Goal: Find specific page/section: Find specific page/section

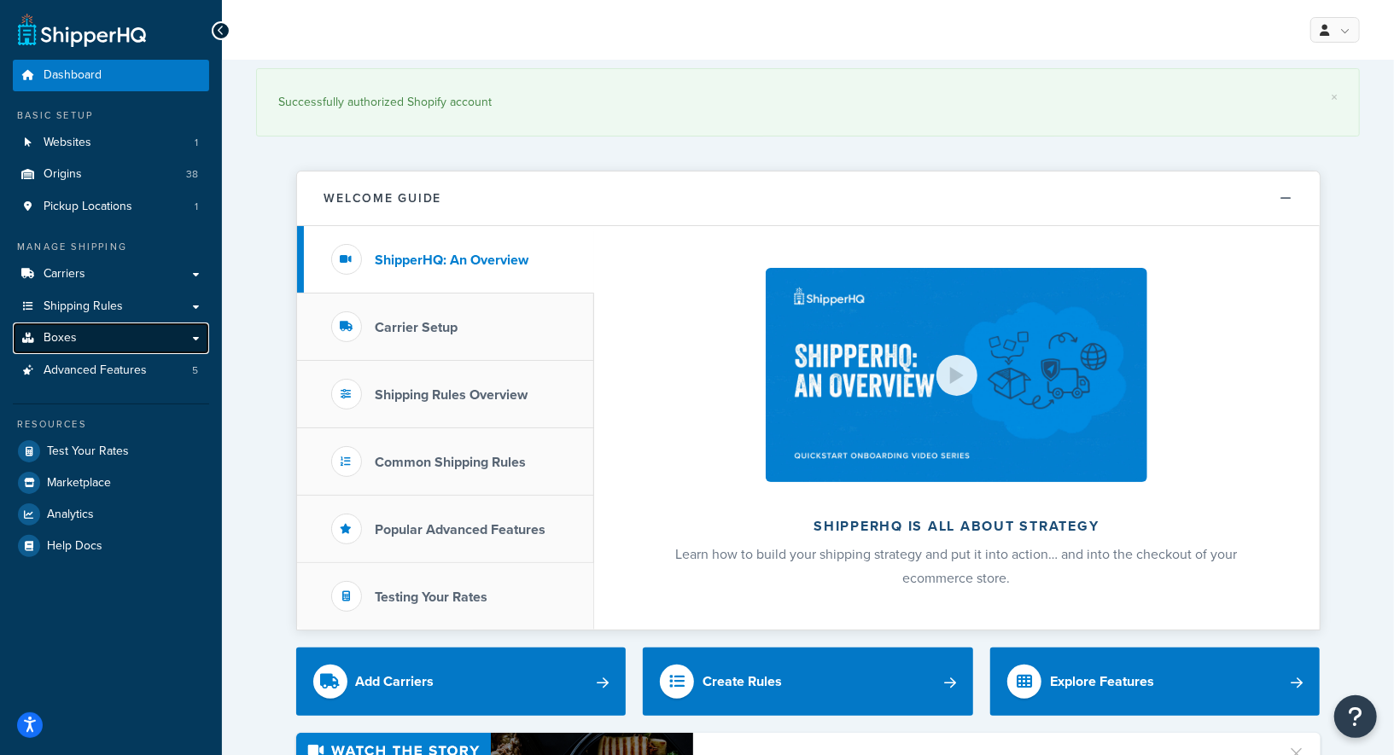
click at [90, 345] on link "Boxes" at bounding box center [111, 339] width 196 height 32
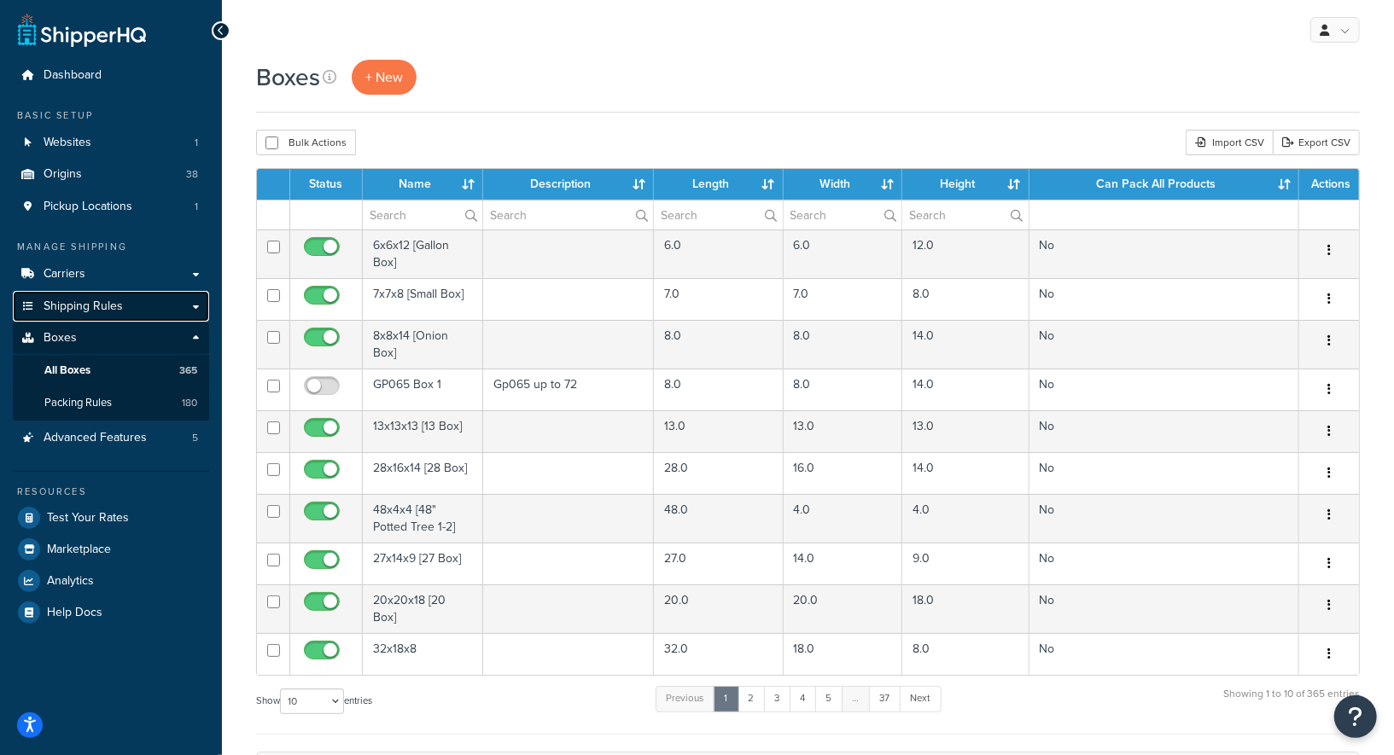
click at [97, 307] on span "Shipping Rules" at bounding box center [83, 307] width 79 height 15
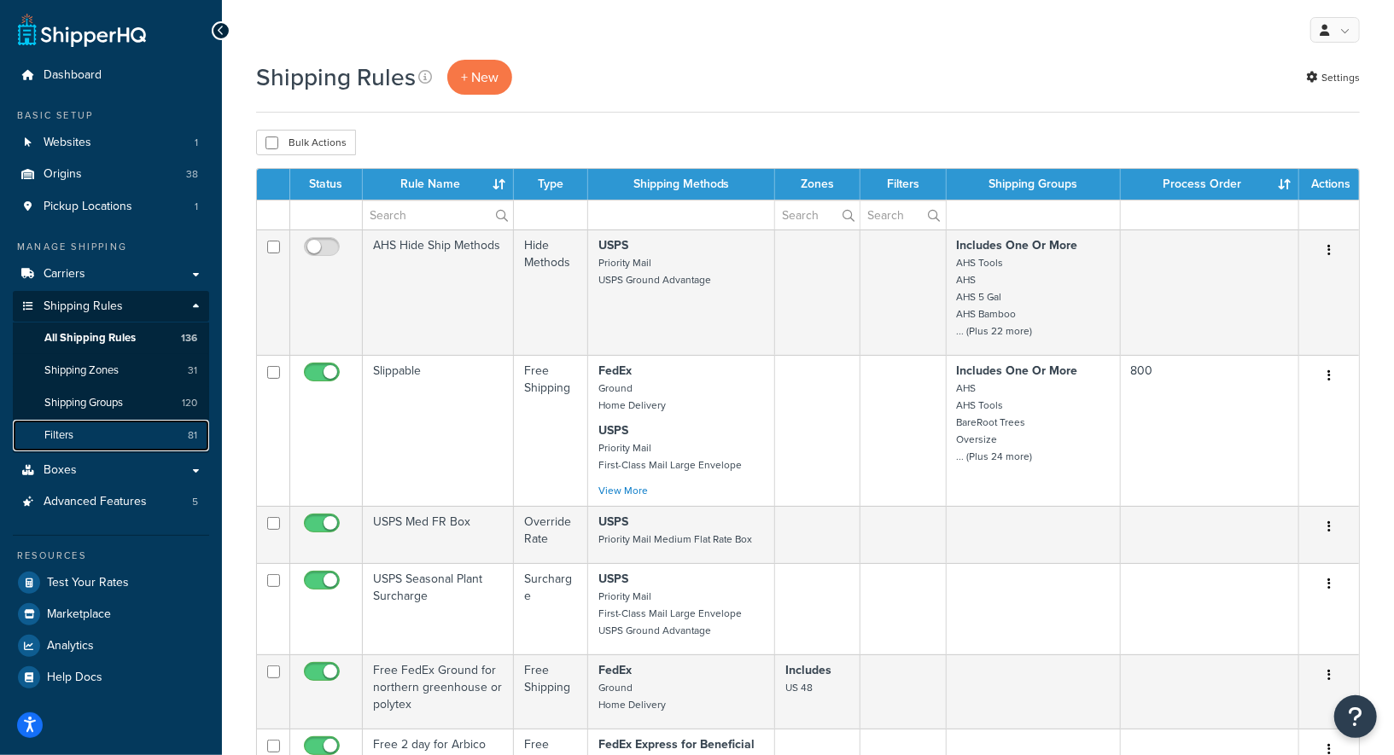
click at [89, 431] on link "Filters 81" at bounding box center [111, 436] width 196 height 32
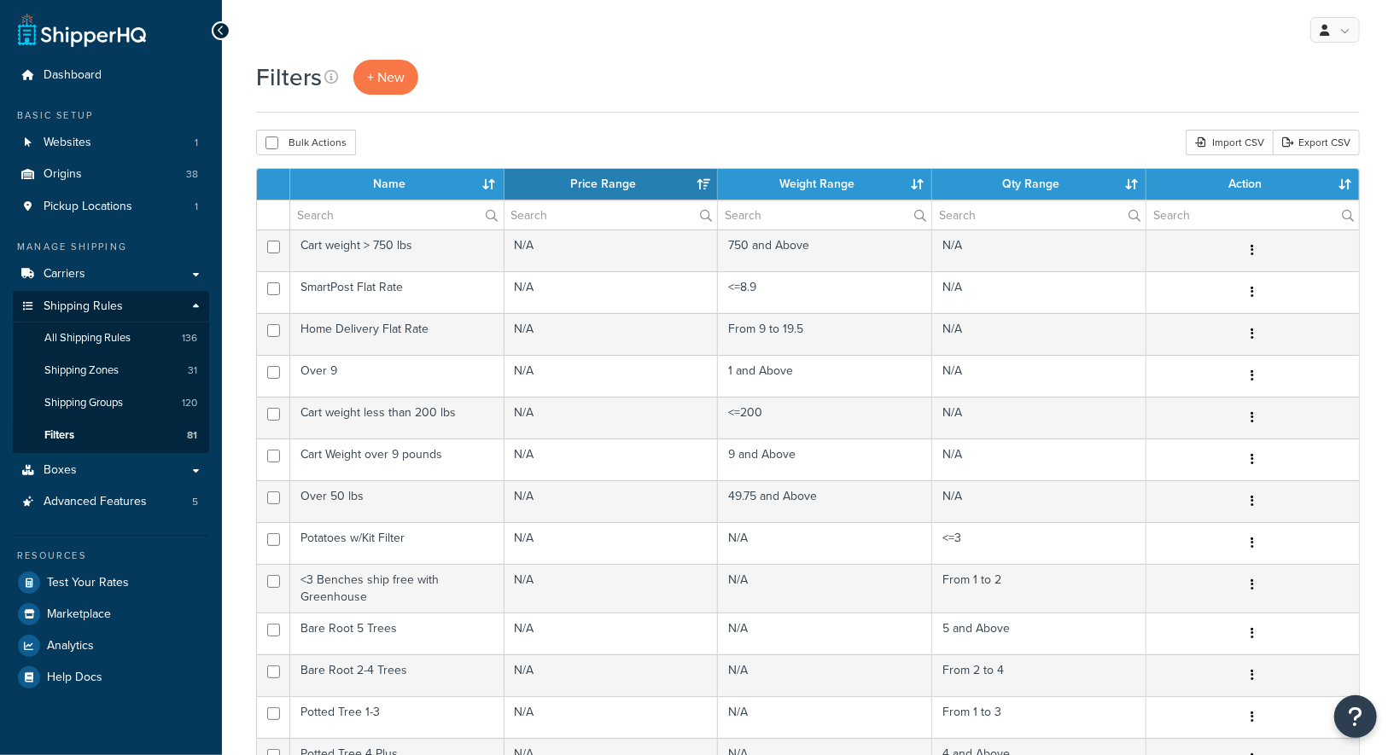
click at [545, 129] on div "Filters + New Bulk Actions Duplicate Delete Import CSV Export CSV Contact Us Se…" at bounding box center [808, 643] width 1172 height 1167
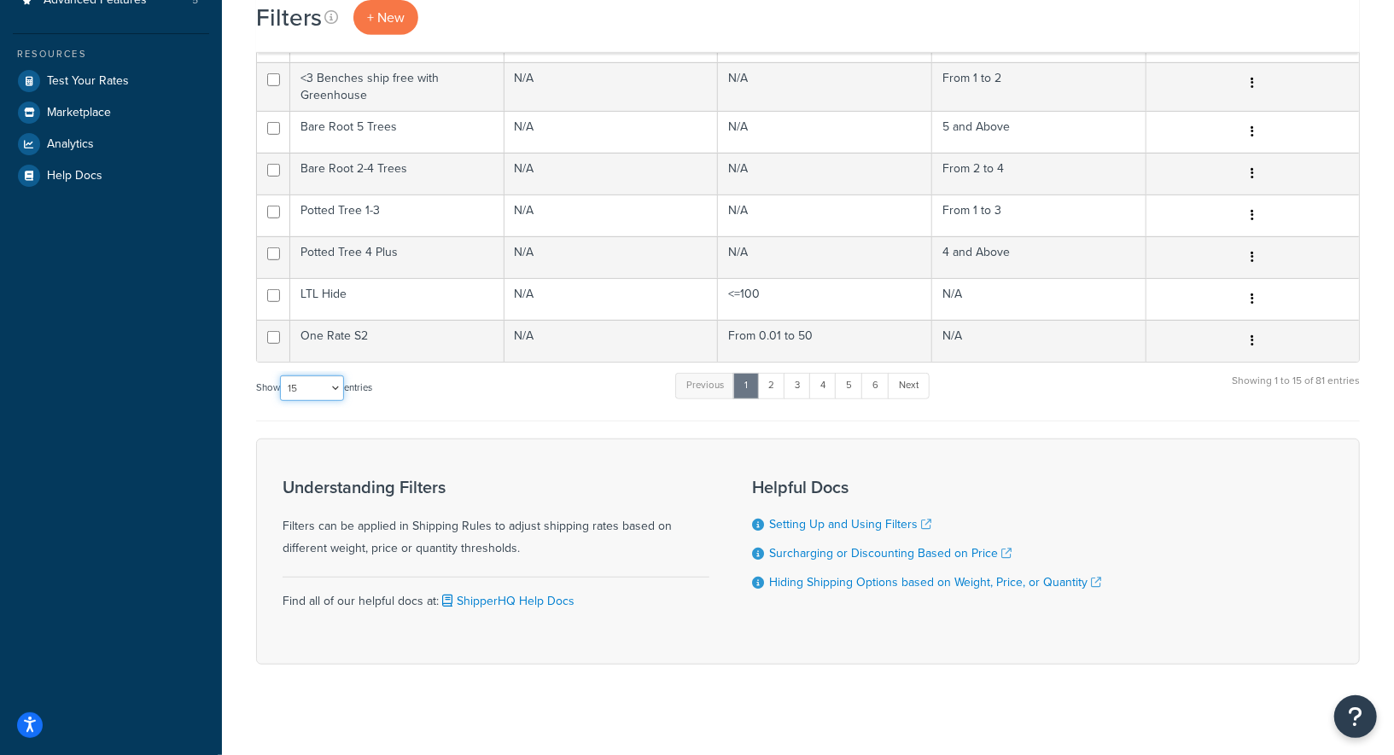
click at [312, 379] on select "10 15 25 50 100" at bounding box center [312, 389] width 64 height 26
select select "100"
click at [282, 401] on select "10 15 25 50 100" at bounding box center [312, 389] width 64 height 26
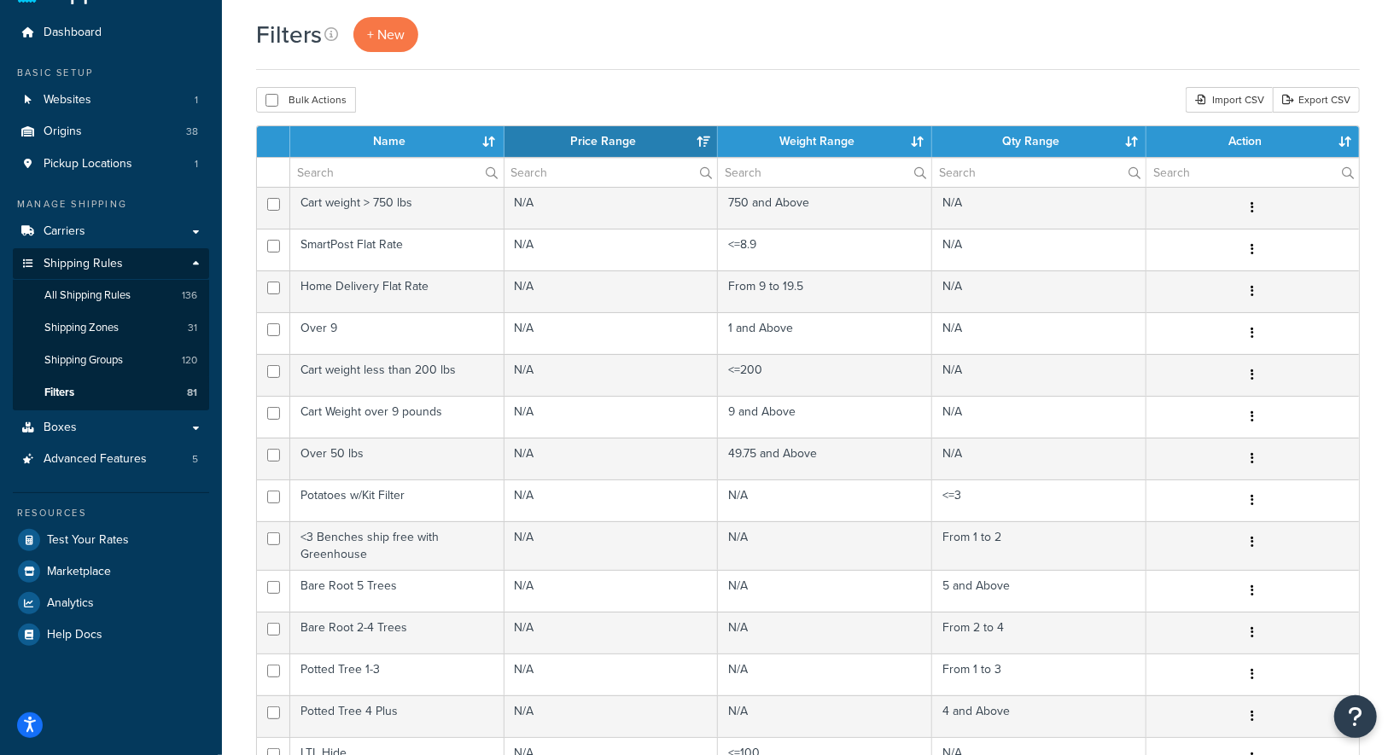
scroll to position [0, 0]
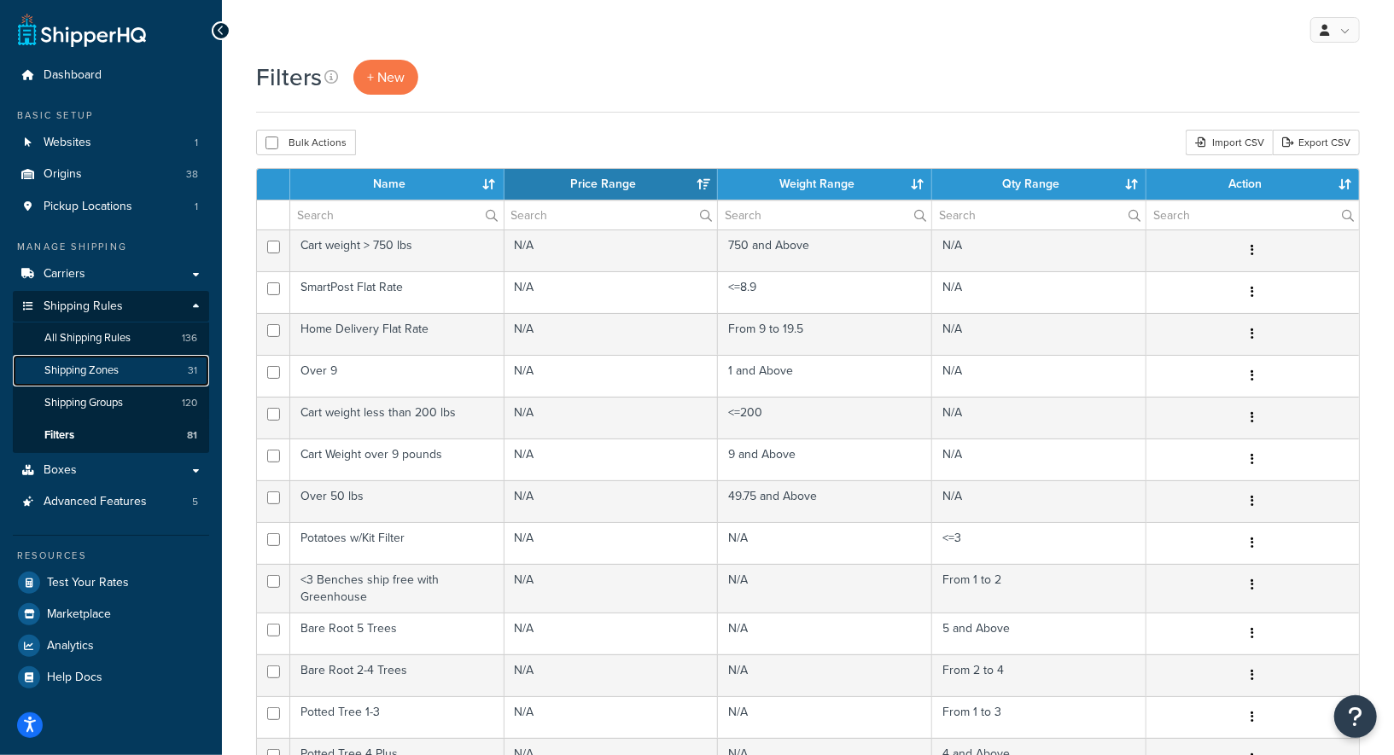
click at [90, 361] on link "Shipping Zones 31" at bounding box center [111, 371] width 196 height 32
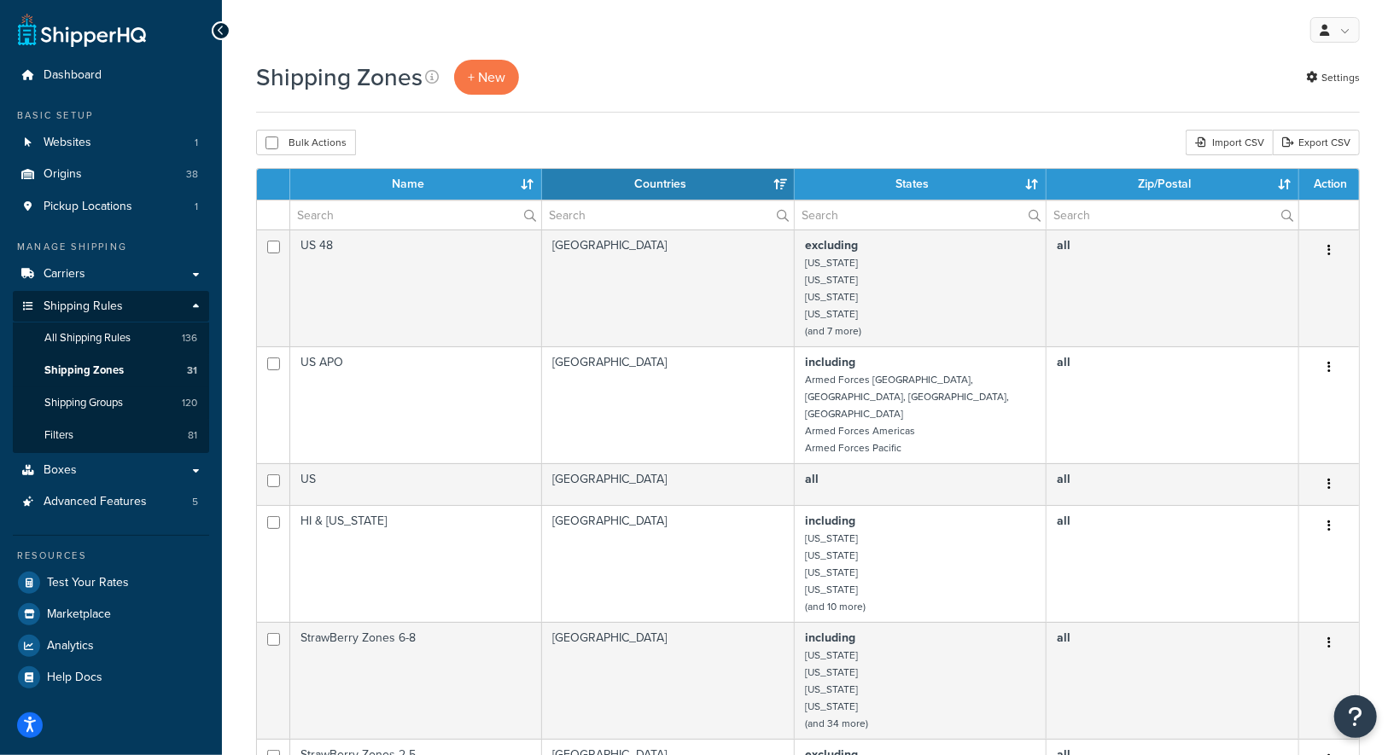
click at [585, 131] on div "Bulk Actions Duplicate [GEOGRAPHIC_DATA] Import CSV Export CSV" at bounding box center [808, 143] width 1104 height 26
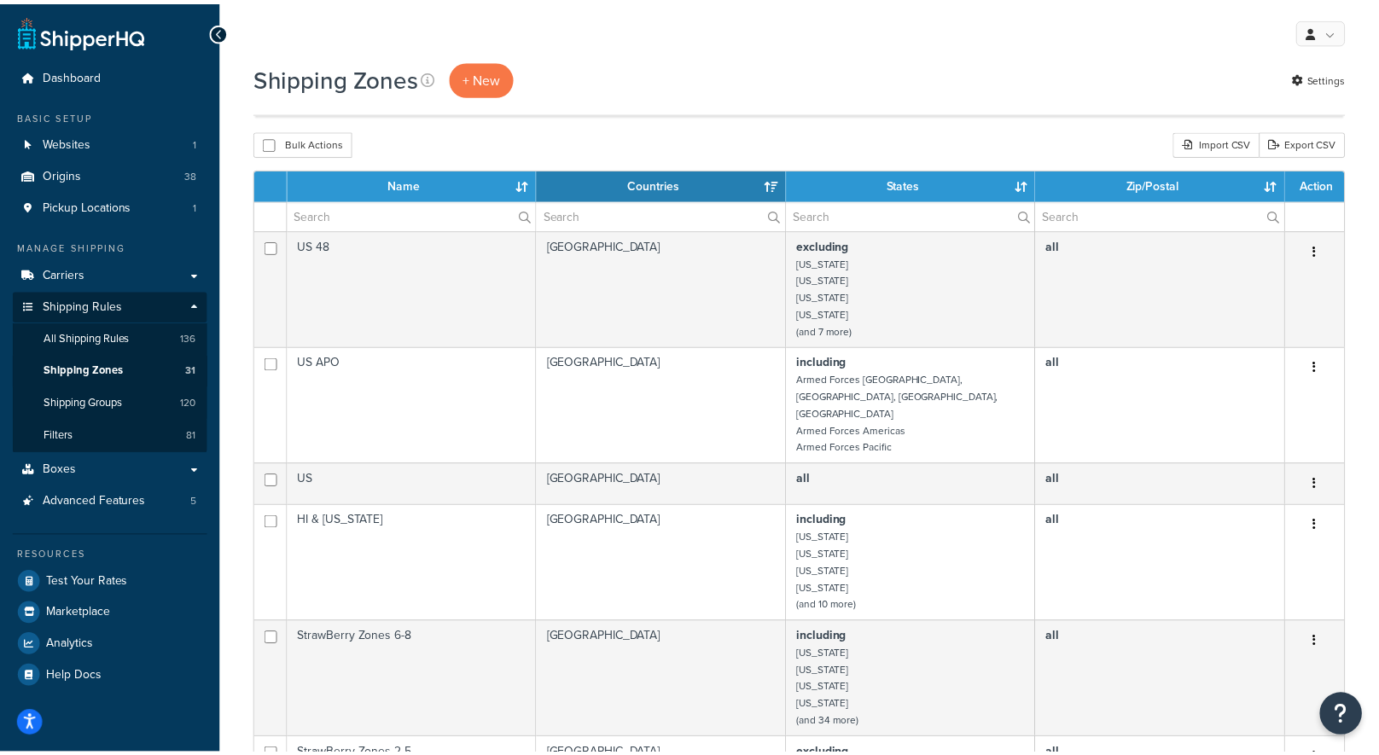
scroll to position [1415, 0]
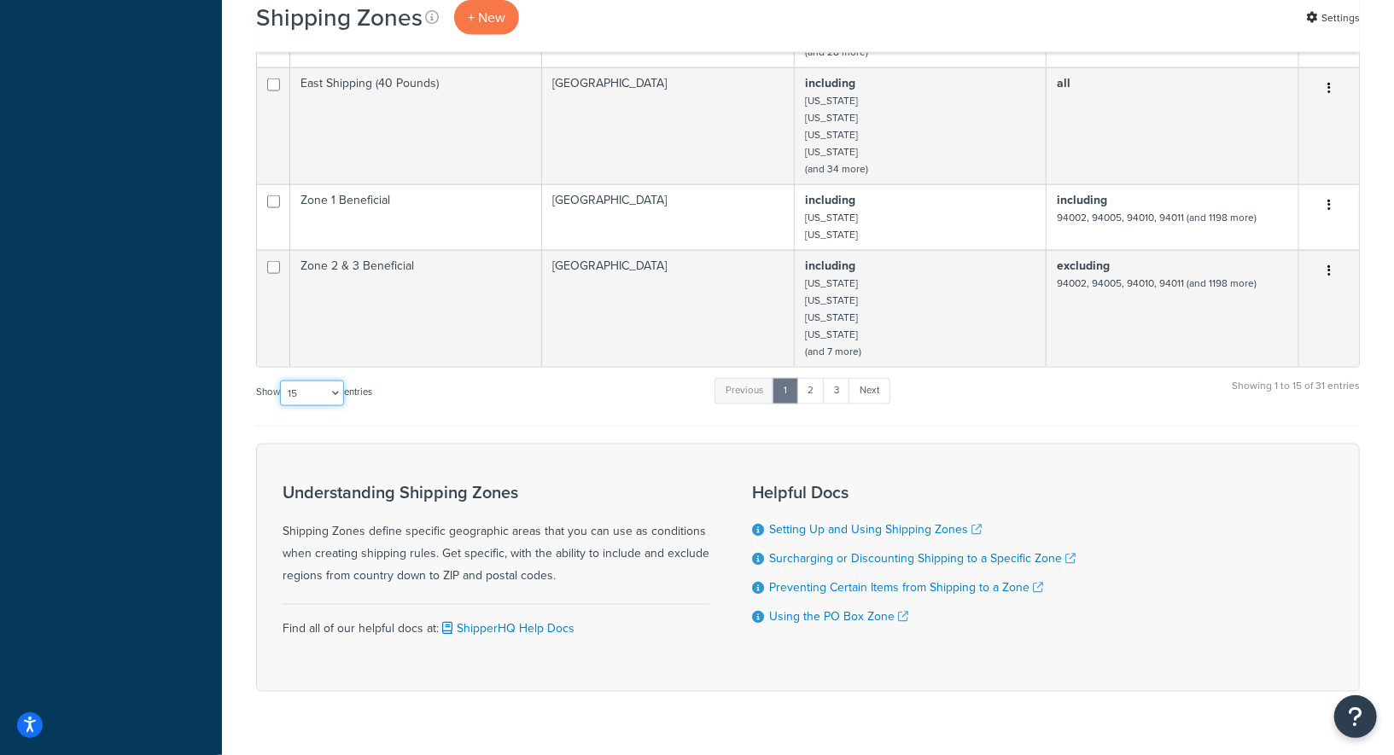
click at [312, 381] on select "10 15 25 50 100" at bounding box center [312, 394] width 64 height 26
select select "100"
click at [282, 406] on select "10 15 25 50 100" at bounding box center [312, 394] width 64 height 26
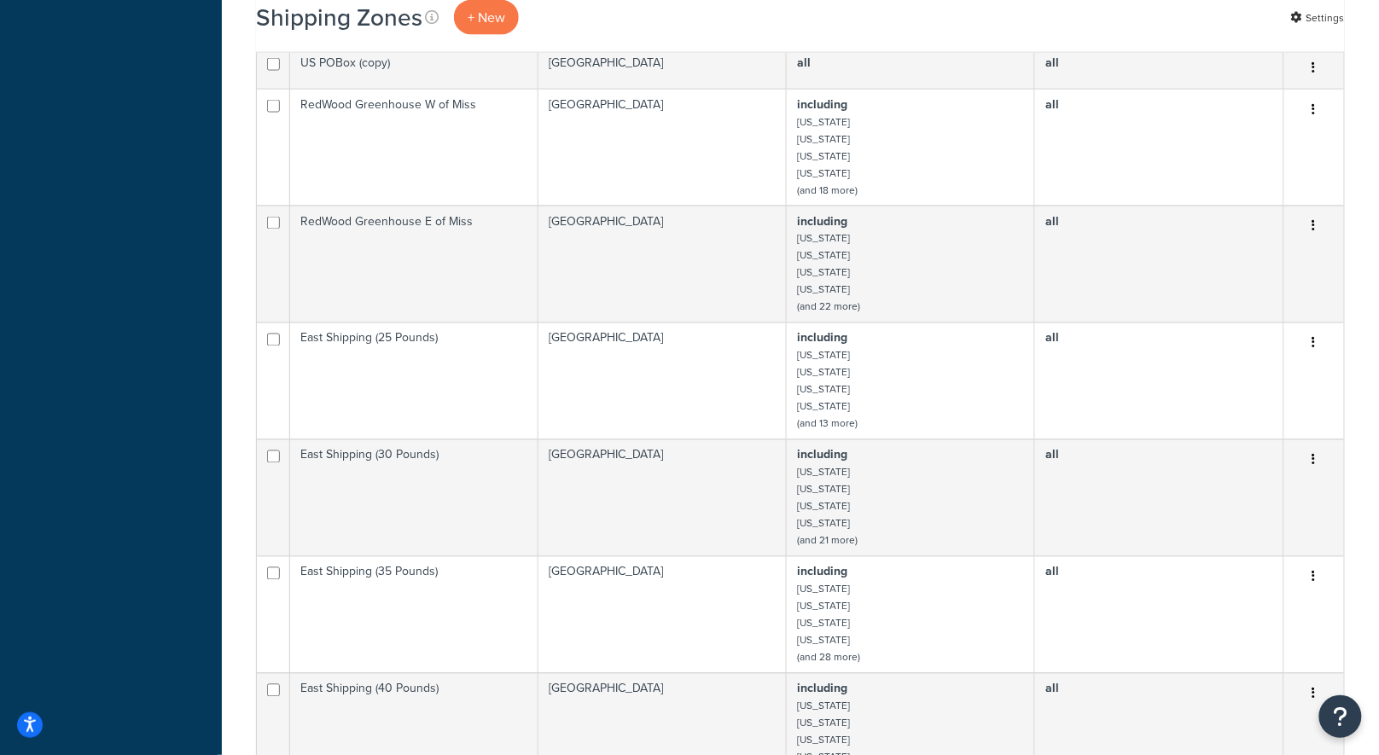
scroll to position [0, 0]
